Goal: Use online tool/utility: Use online tool/utility

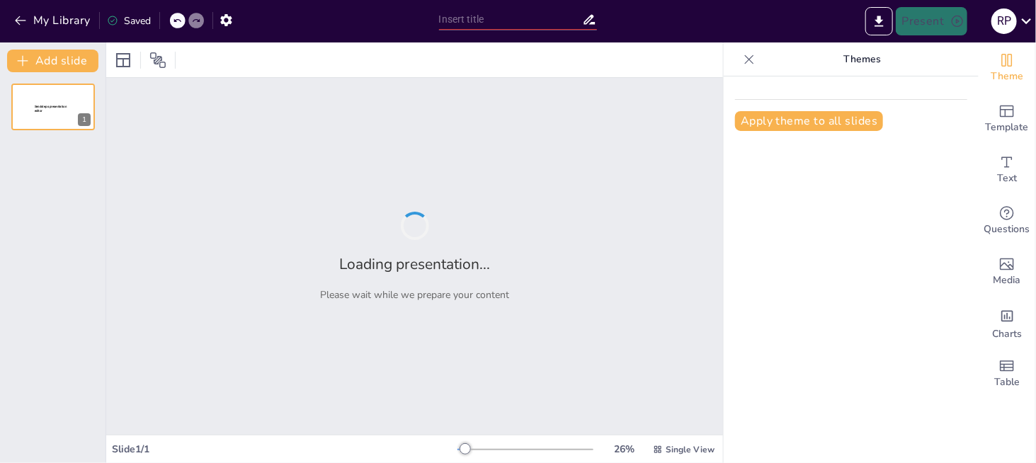
type input "EduLearning: Transformando la Investigación Educativa con Asistencia Virtual"
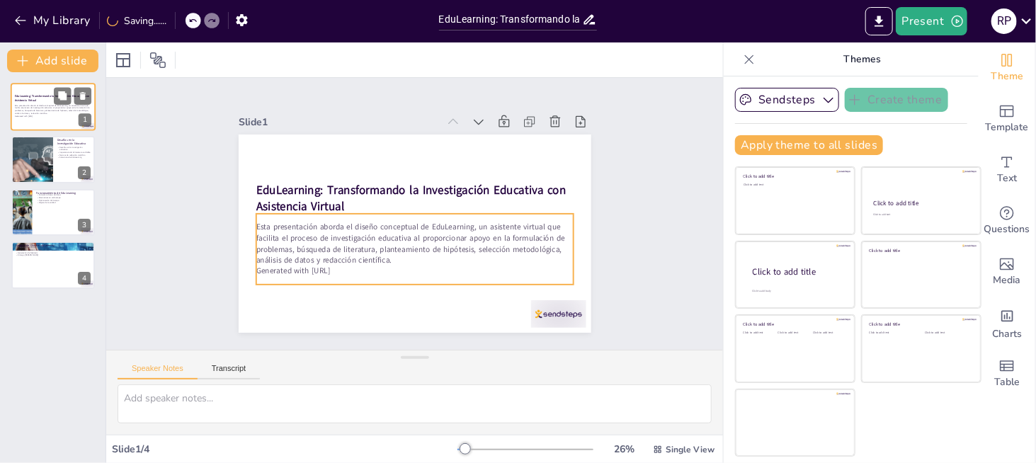
click at [49, 115] on p "Generated with [URL]" at bounding box center [53, 116] width 76 height 3
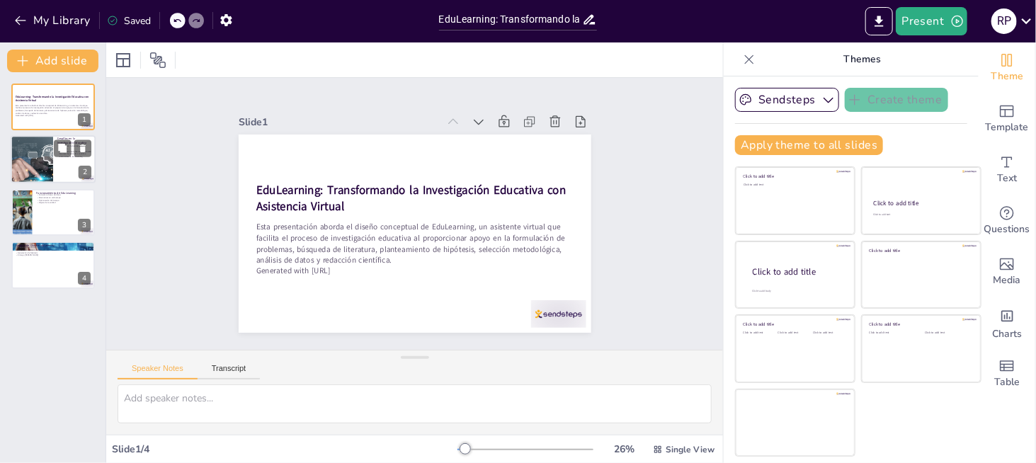
click at [31, 171] on div at bounding box center [32, 160] width 106 height 48
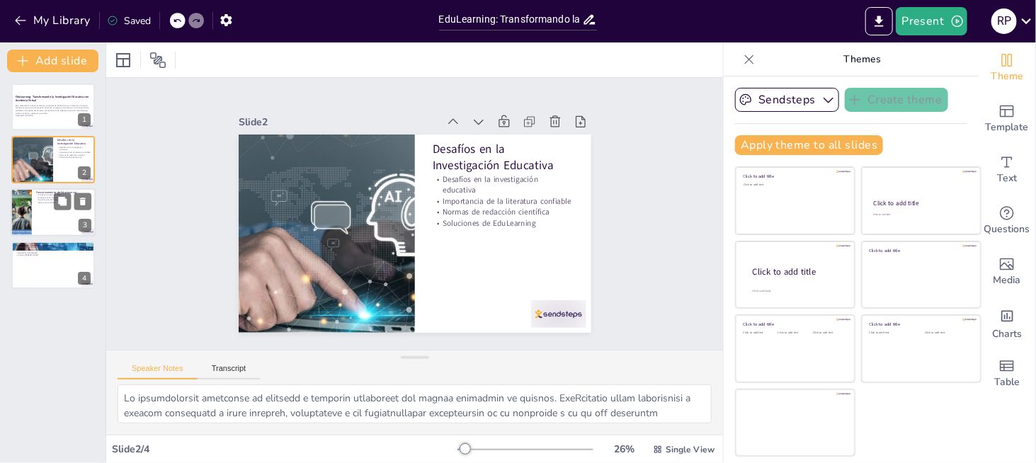
click at [17, 225] on div at bounding box center [20, 212] width 67 height 48
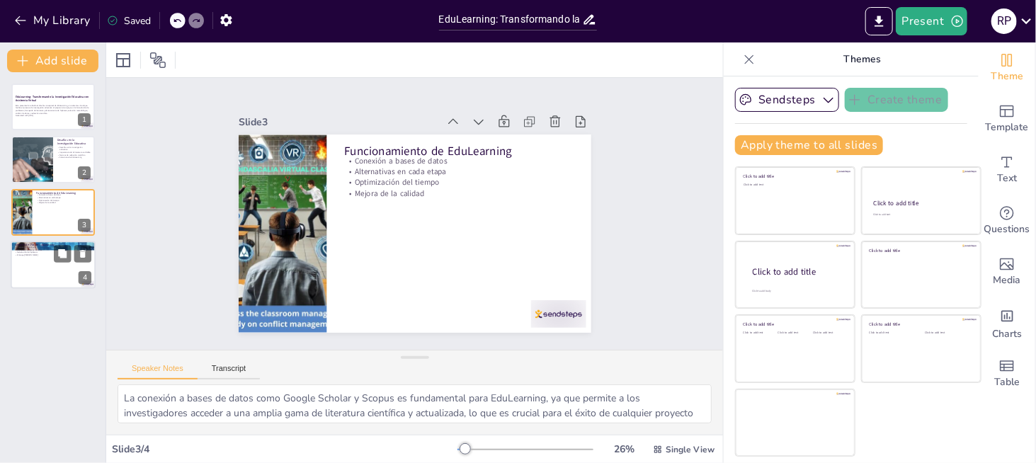
click at [35, 267] on div at bounding box center [53, 265] width 85 height 48
type textarea "EduLearning ofrece propuestas de enfoques para la formulación del problema, lo …"
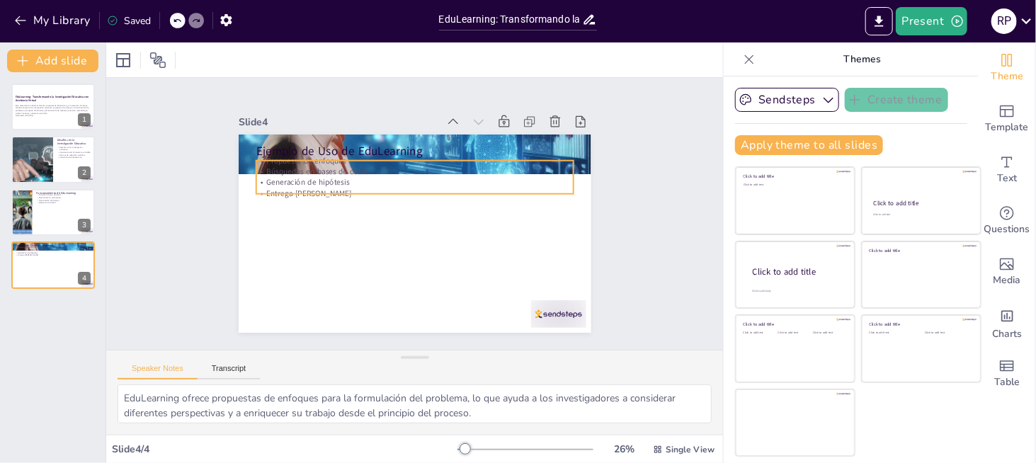
click at [331, 188] on div "Ejemplo de Uso de EduLearning Propuesta de enfoques Búsquedas en bases de datos…" at bounding box center [410, 233] width 386 height 267
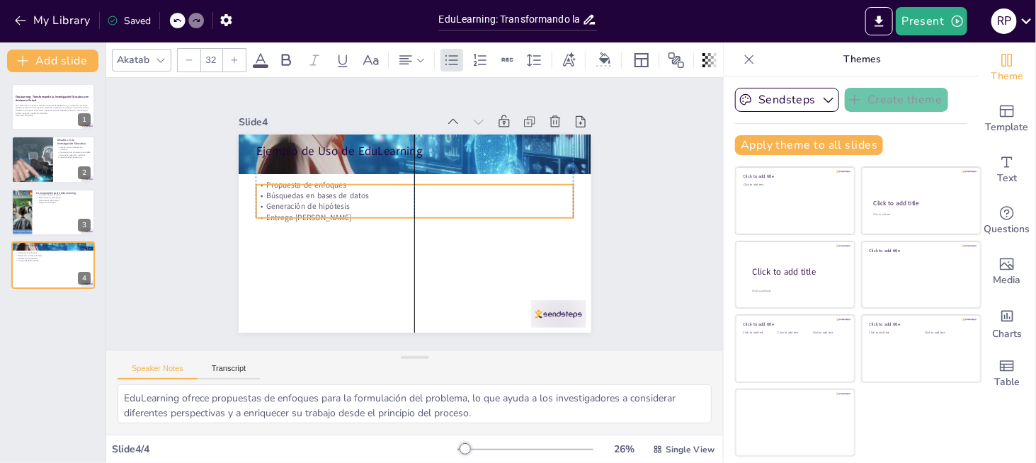
drag, startPoint x: 334, startPoint y: 195, endPoint x: 334, endPoint y: 212, distance: 16.3
click at [334, 212] on p "Entrega [PERSON_NAME]" at bounding box center [412, 216] width 263 height 195
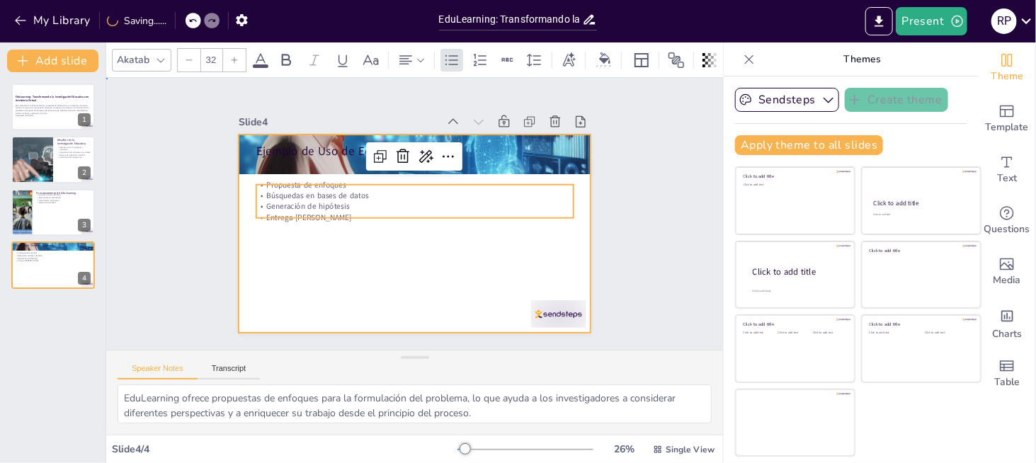
click at [333, 268] on div at bounding box center [408, 232] width 397 height 297
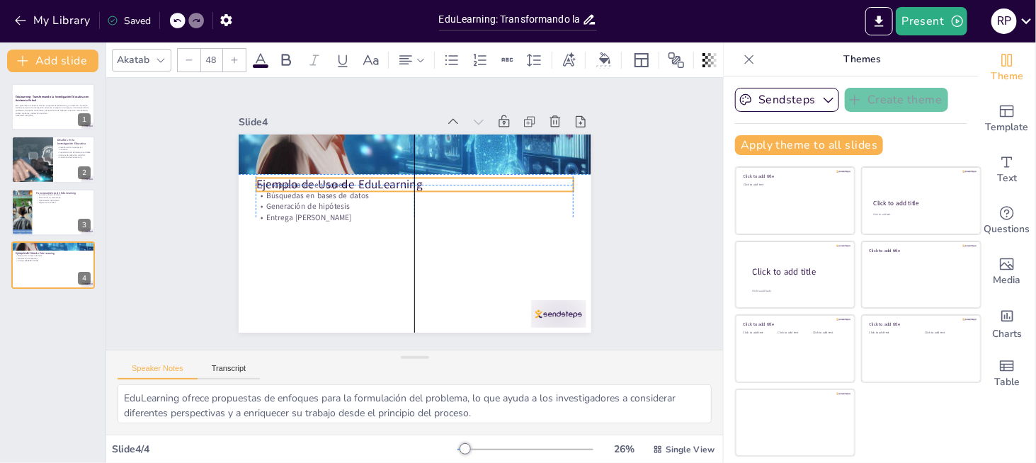
drag, startPoint x: 349, startPoint y: 147, endPoint x: 348, endPoint y: 176, distance: 28.3
click at [348, 173] on div "Ejemplo de Uso de EduLearning Propuesta de enfoques Búsquedas en bases de datos…" at bounding box center [431, 136] width 345 height 73
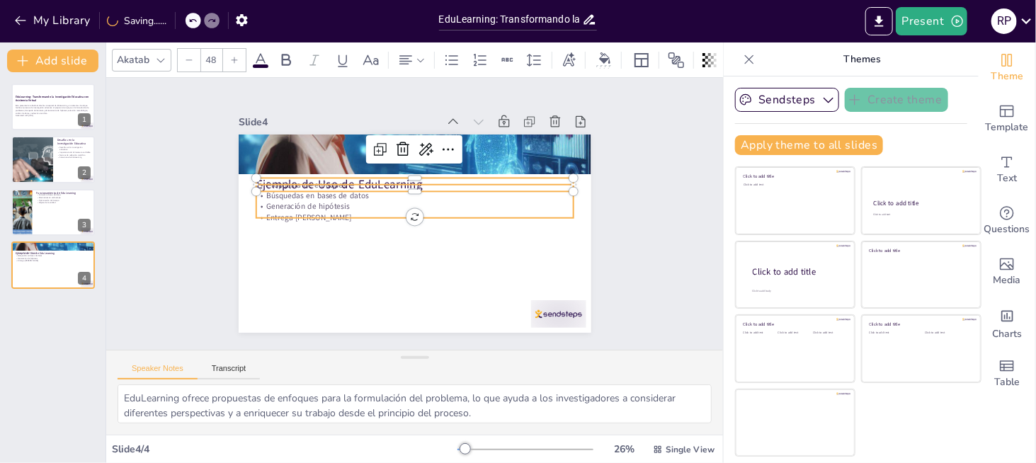
type input "32"
click at [335, 210] on p "Entrega [PERSON_NAME]" at bounding box center [413, 218] width 305 height 108
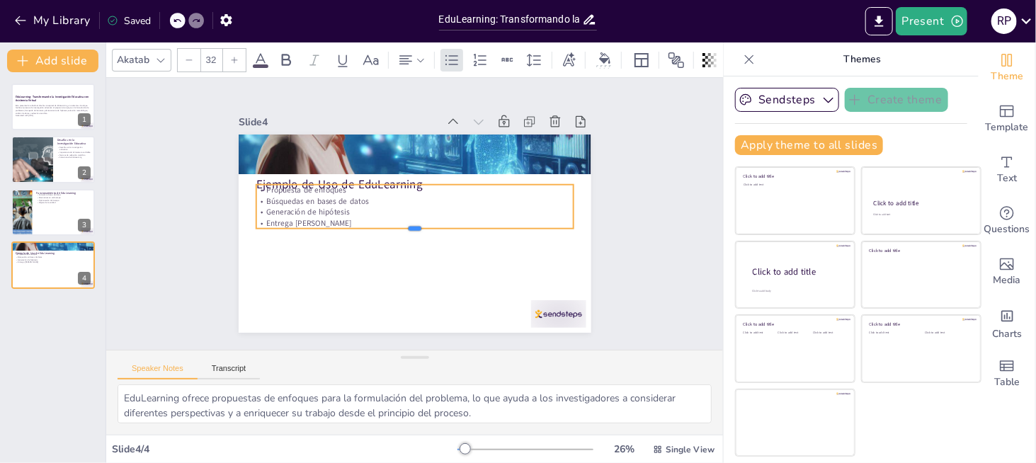
drag, startPoint x: 350, startPoint y: 214, endPoint x: 350, endPoint y: 223, distance: 9.2
click at [350, 223] on div at bounding box center [395, 219] width 109 height 305
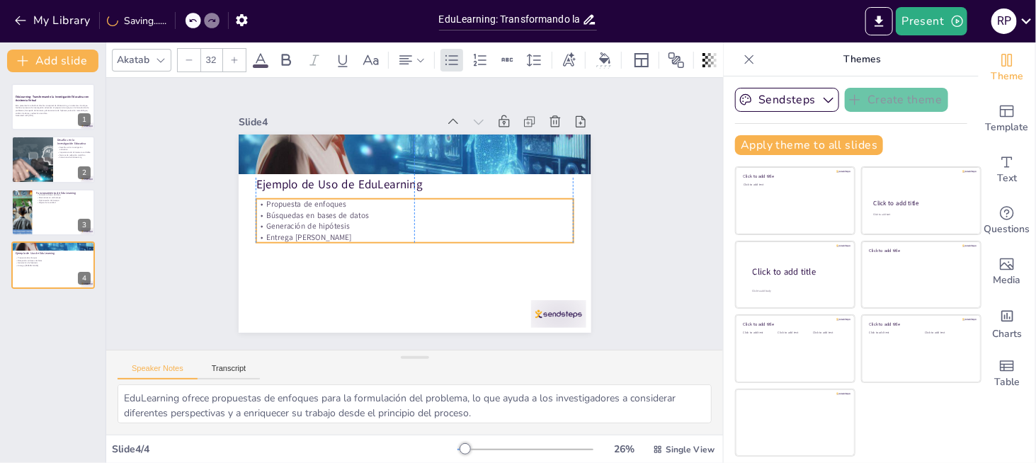
drag, startPoint x: 350, startPoint y: 221, endPoint x: 347, endPoint y: 235, distance: 14.4
click at [347, 235] on p "Entrega [PERSON_NAME]" at bounding box center [410, 236] width 312 height 76
click at [347, 235] on p "Entrega [PERSON_NAME]" at bounding box center [403, 234] width 280 height 168
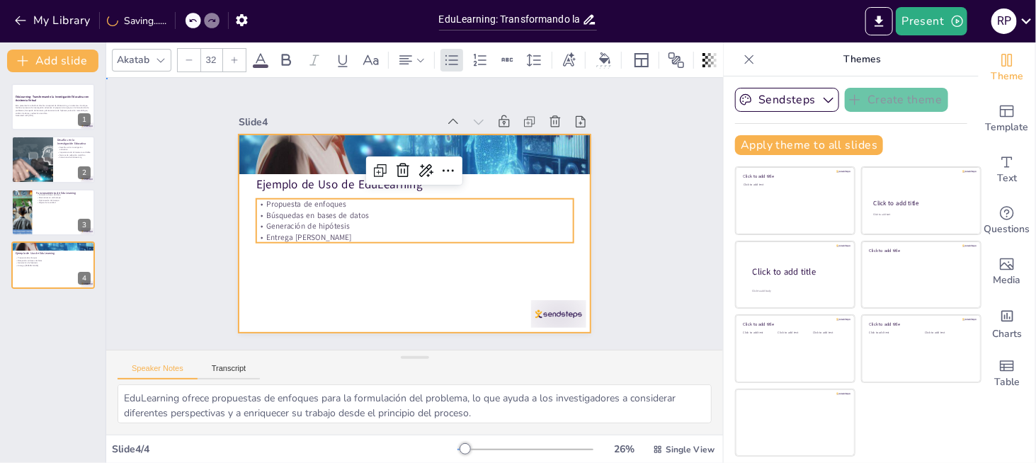
click at [310, 314] on div at bounding box center [408, 232] width 397 height 297
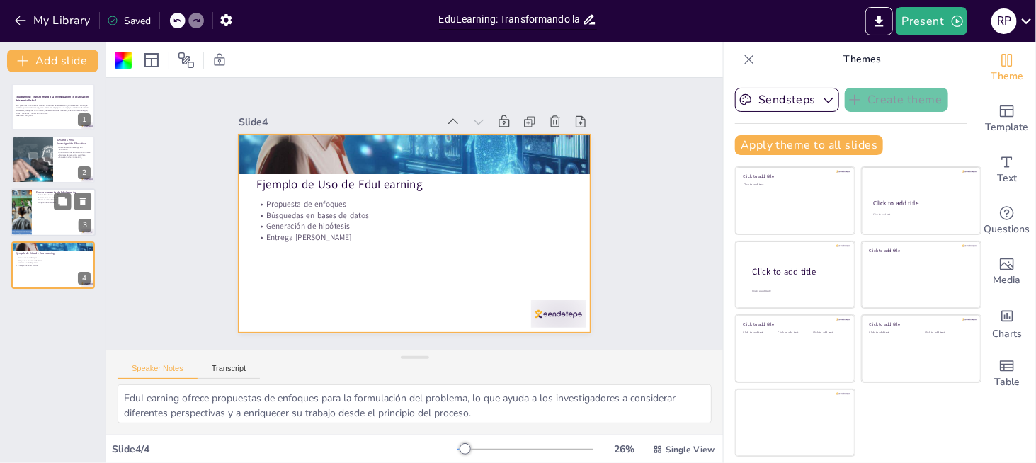
click at [50, 221] on div at bounding box center [53, 212] width 85 height 48
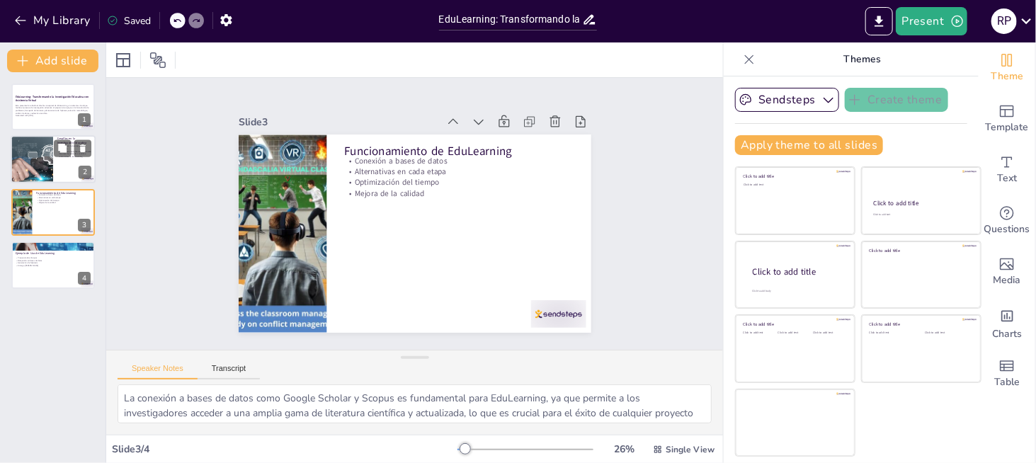
click at [51, 162] on div at bounding box center [32, 160] width 106 height 48
type textarea "Lo ipsumdolorsit ametconse ad elitsedd e temporin utlaboreet dol magnaa enimadm…"
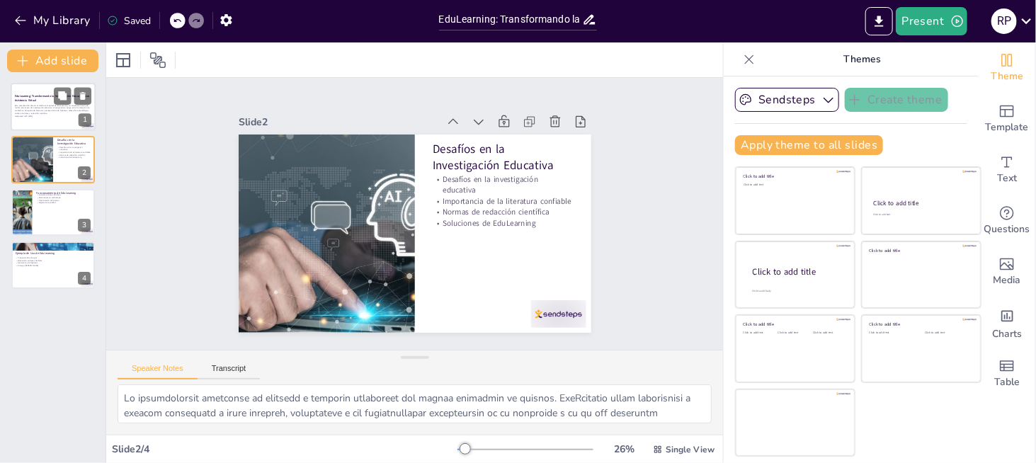
click at [57, 118] on div "Esta presentación aborda el diseño conceptual de EduLearning, un asistente virt…" at bounding box center [53, 110] width 76 height 17
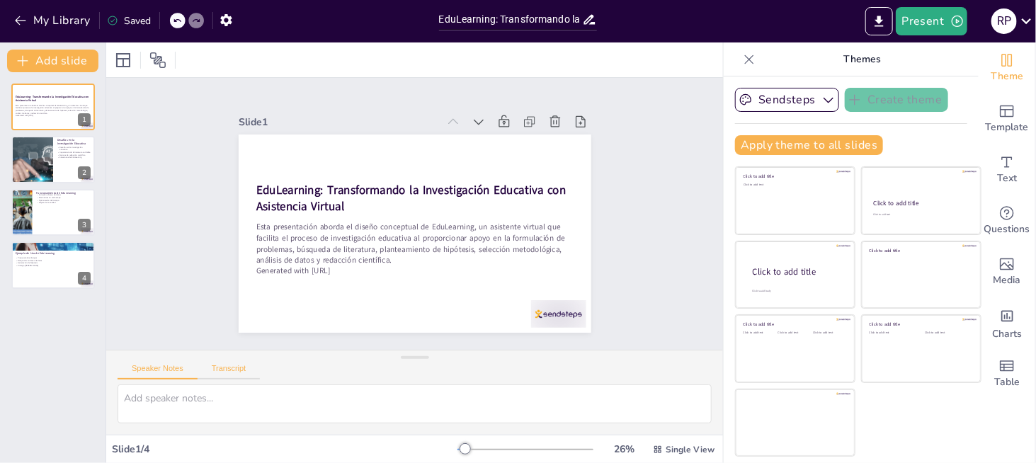
click at [233, 365] on button "Transcript" at bounding box center [229, 372] width 63 height 16
click at [169, 366] on button "Speaker Notes" at bounding box center [158, 372] width 80 height 16
